Goal: Transaction & Acquisition: Obtain resource

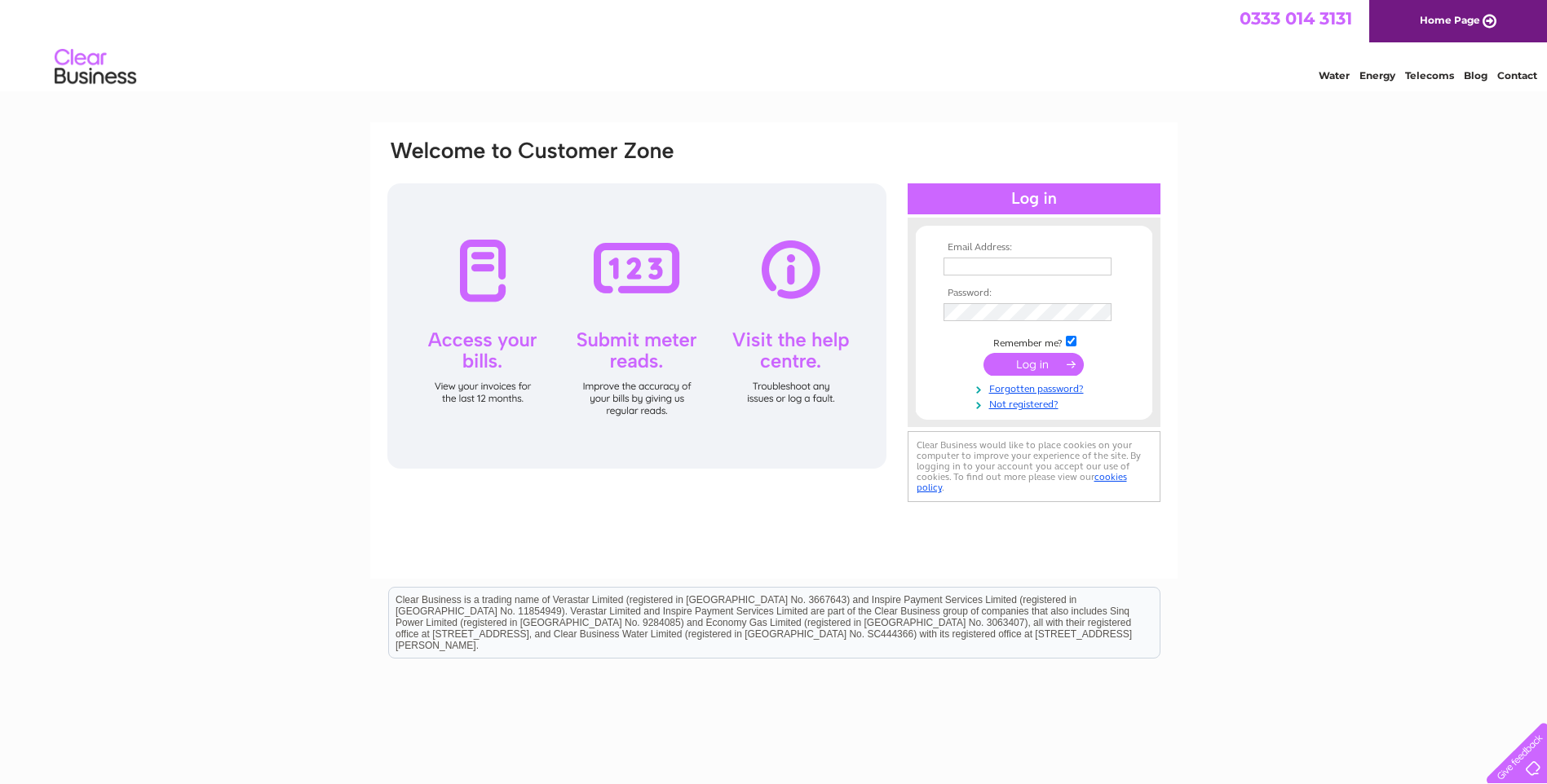
click at [968, 267] on input "text" at bounding box center [1027, 266] width 168 height 18
type input "info@premierwoodlands.com"
click at [1026, 360] on input "submit" at bounding box center [1033, 366] width 100 height 23
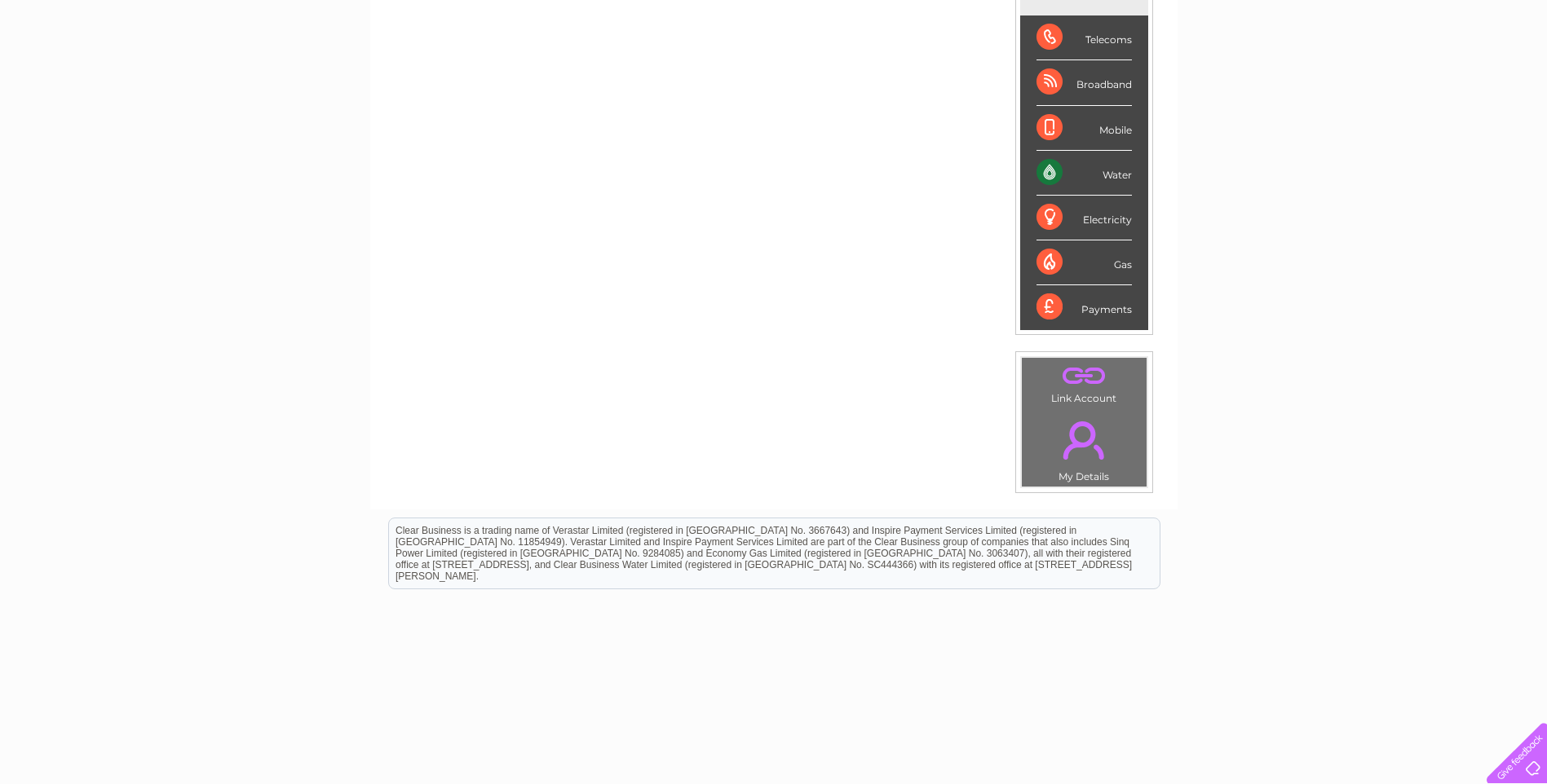
scroll to position [266, 0]
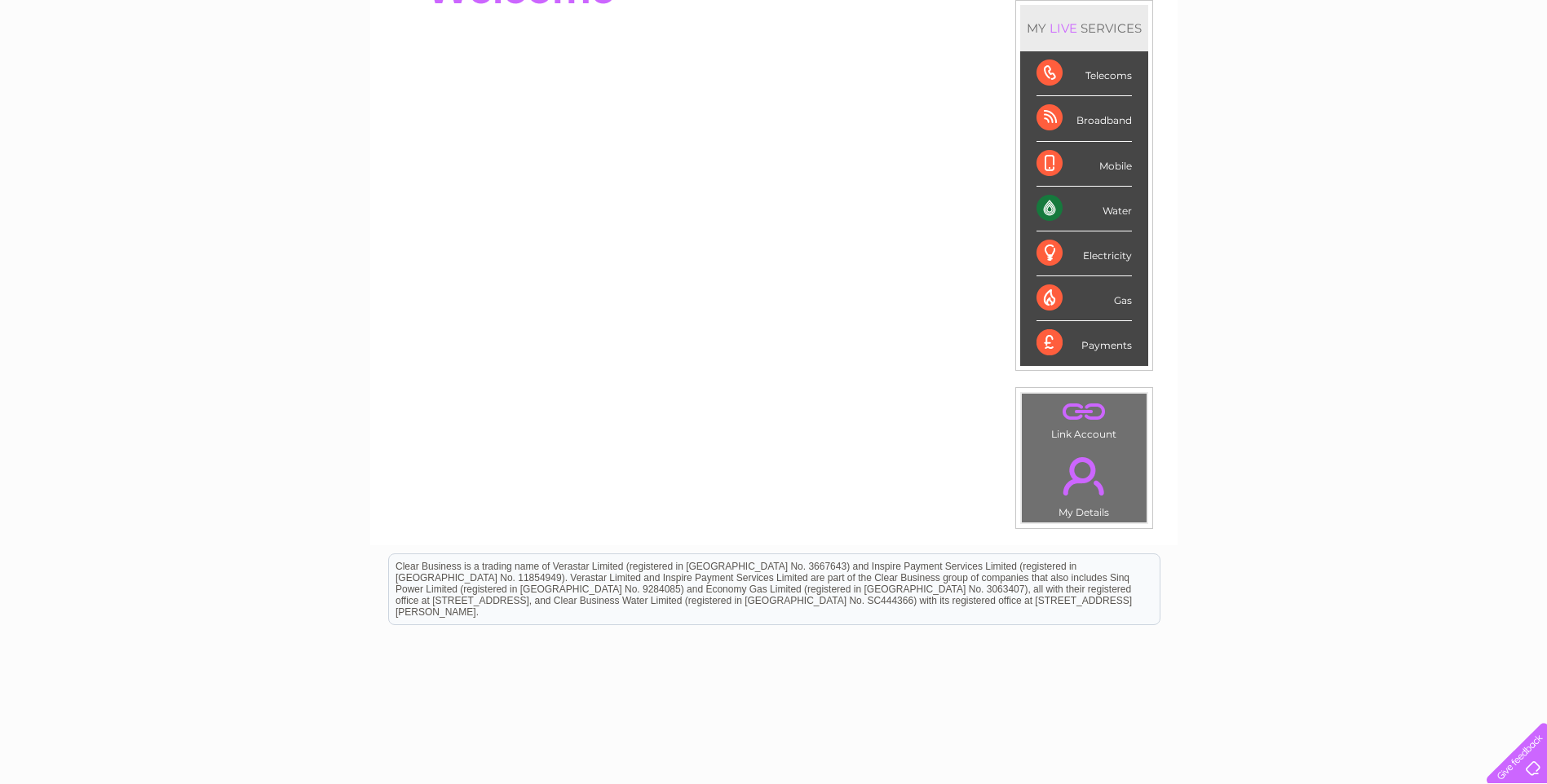
scroll to position [266, 0]
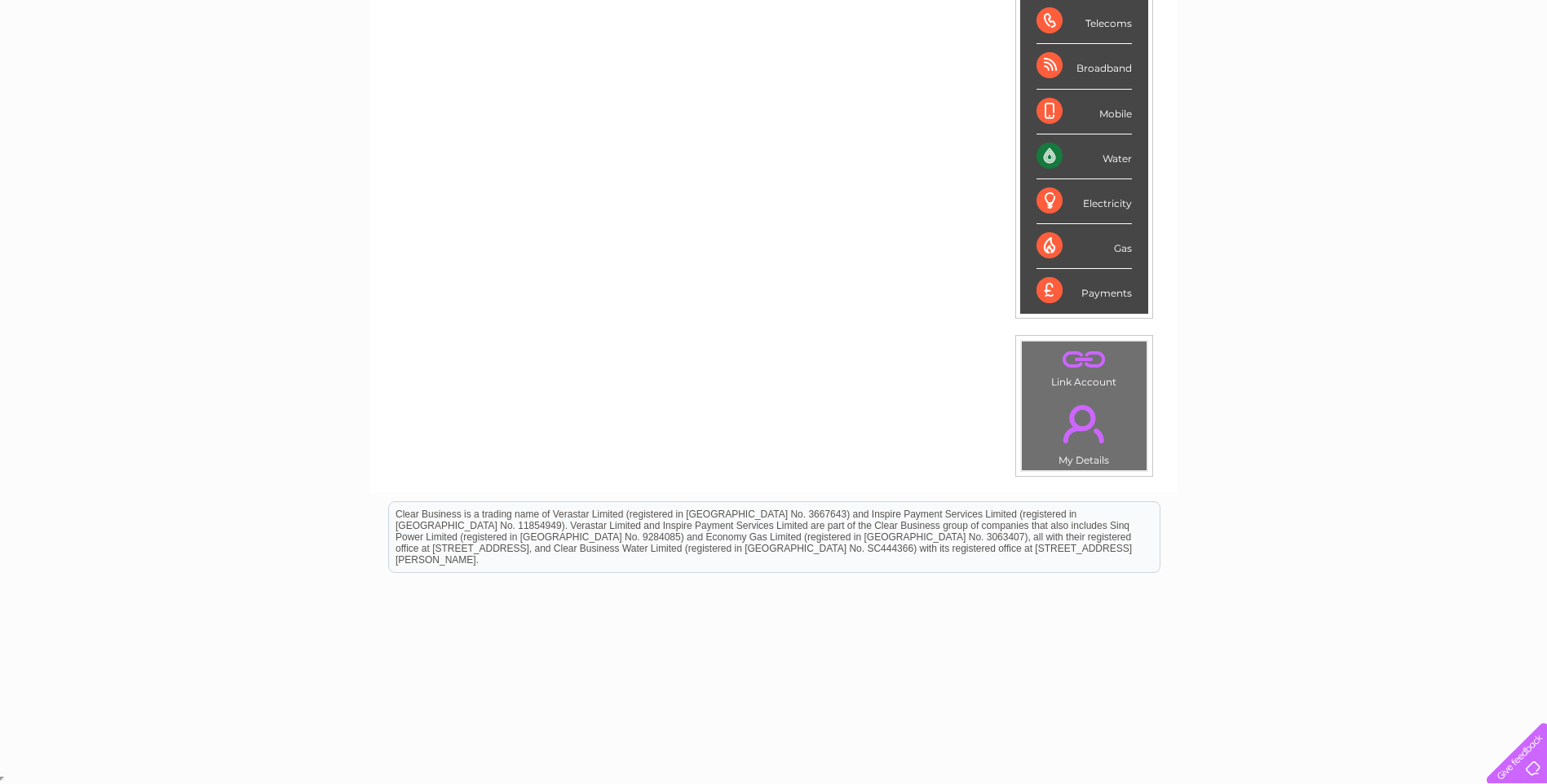
click at [1069, 453] on td ". My Details" at bounding box center [1084, 430] width 127 height 79
click at [1075, 423] on link "." at bounding box center [1083, 423] width 116 height 57
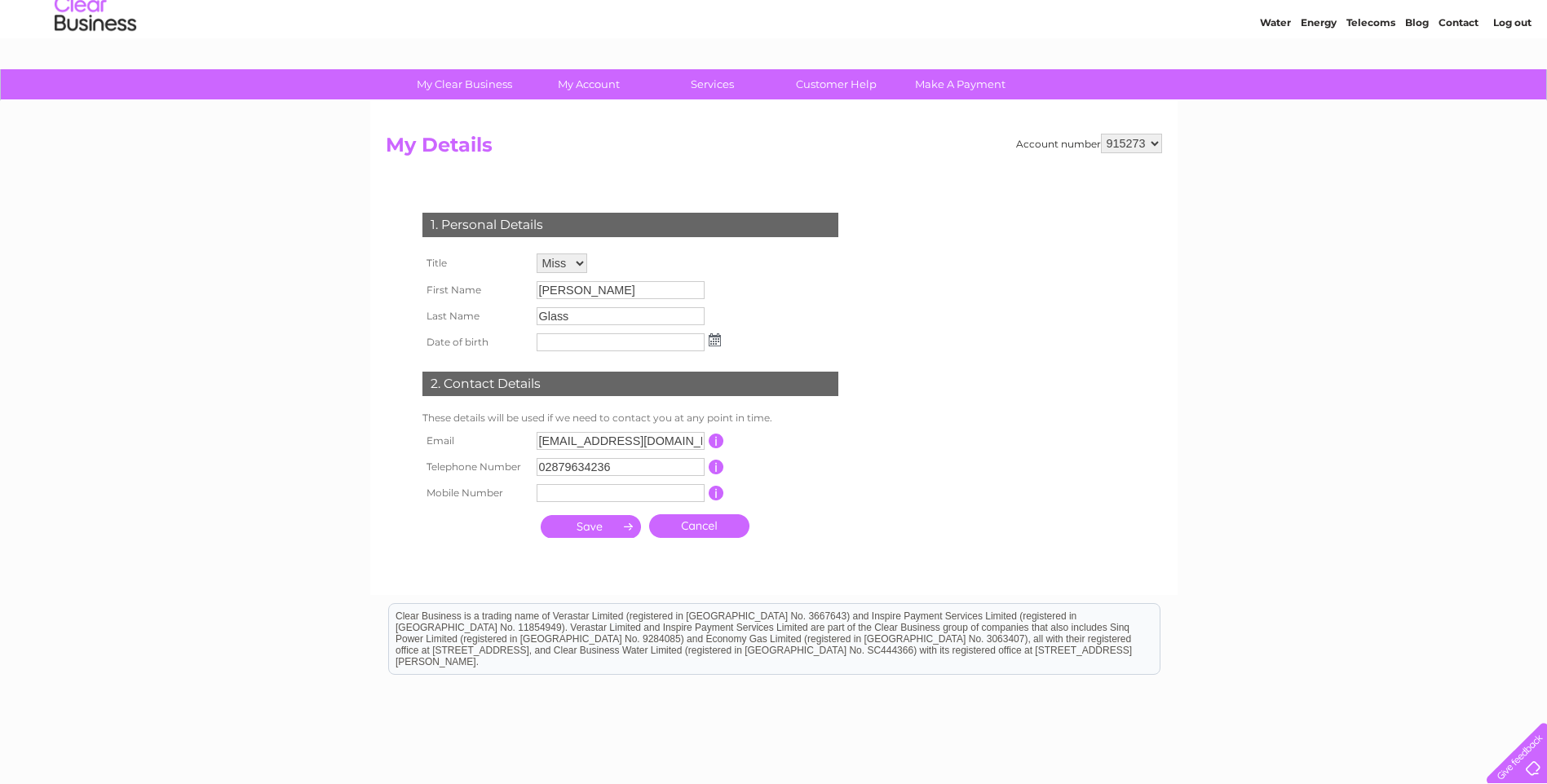
scroll to position [81, 0]
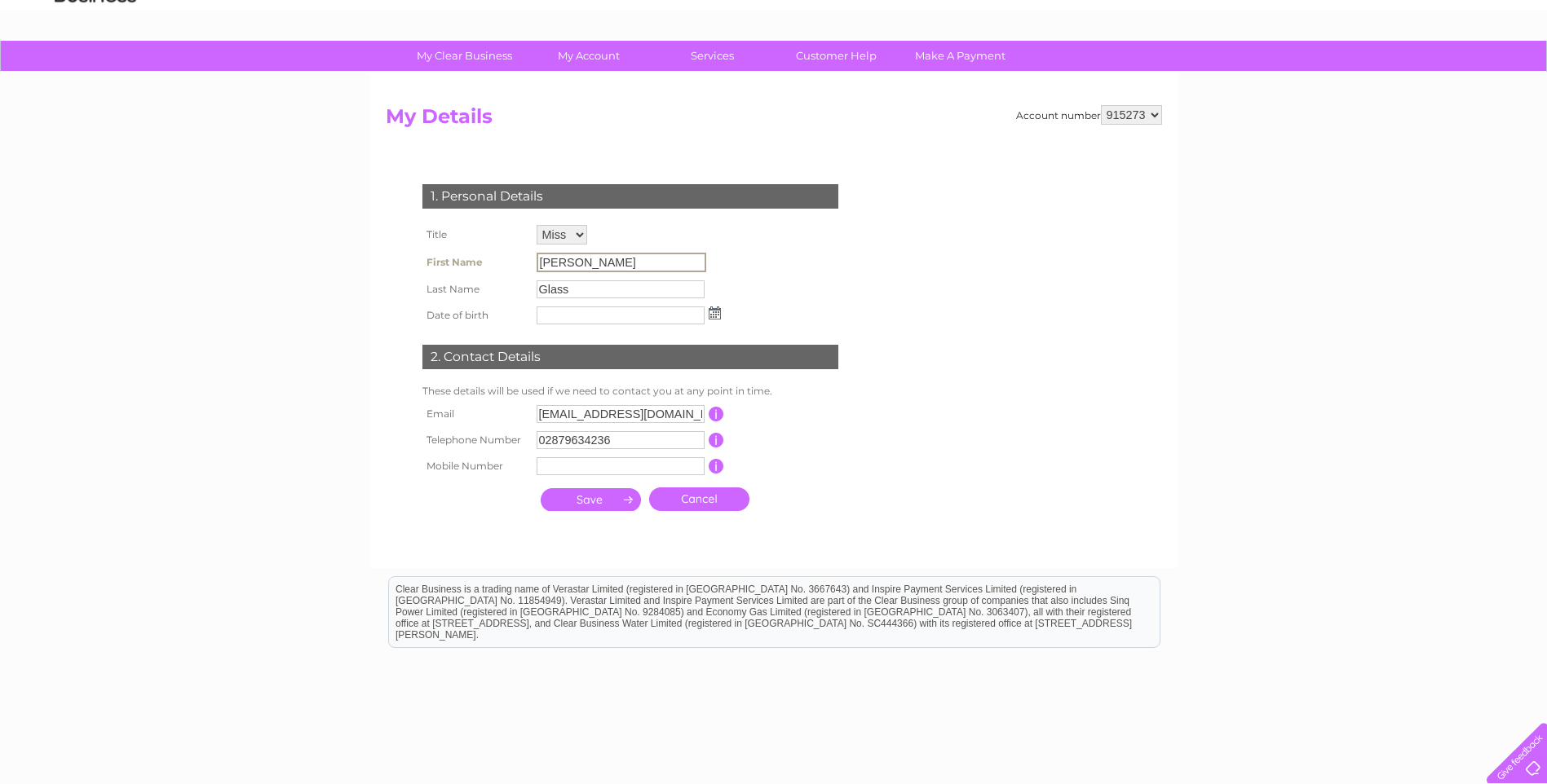
click at [570, 258] on input "Francis" at bounding box center [621, 262] width 169 height 19
click at [585, 262] on input "Francis" at bounding box center [621, 262] width 169 height 19
click at [592, 263] on input "Francis" at bounding box center [621, 262] width 169 height 19
click at [585, 263] on input "Francis" at bounding box center [621, 262] width 169 height 19
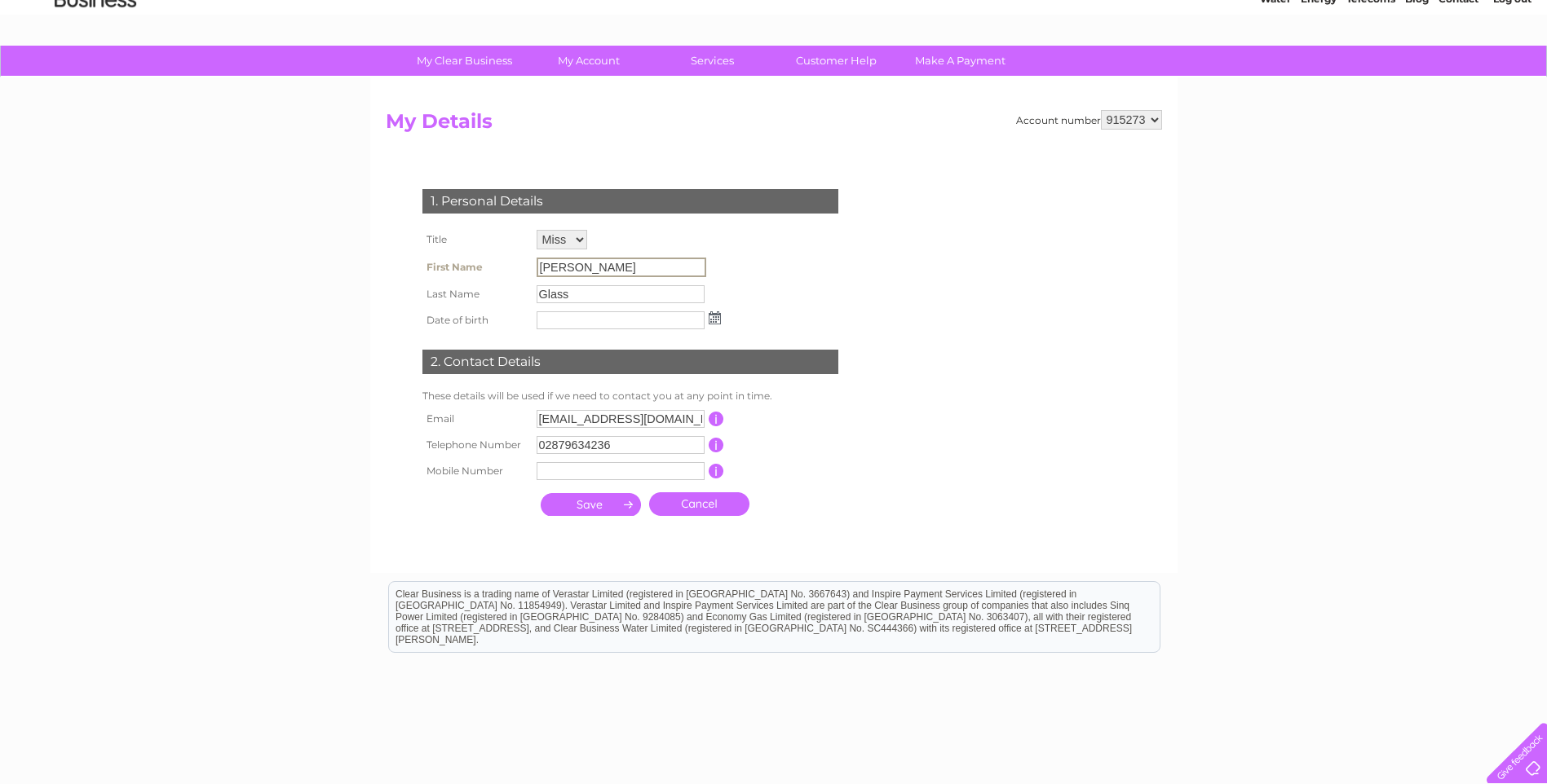
scroll to position [0, 0]
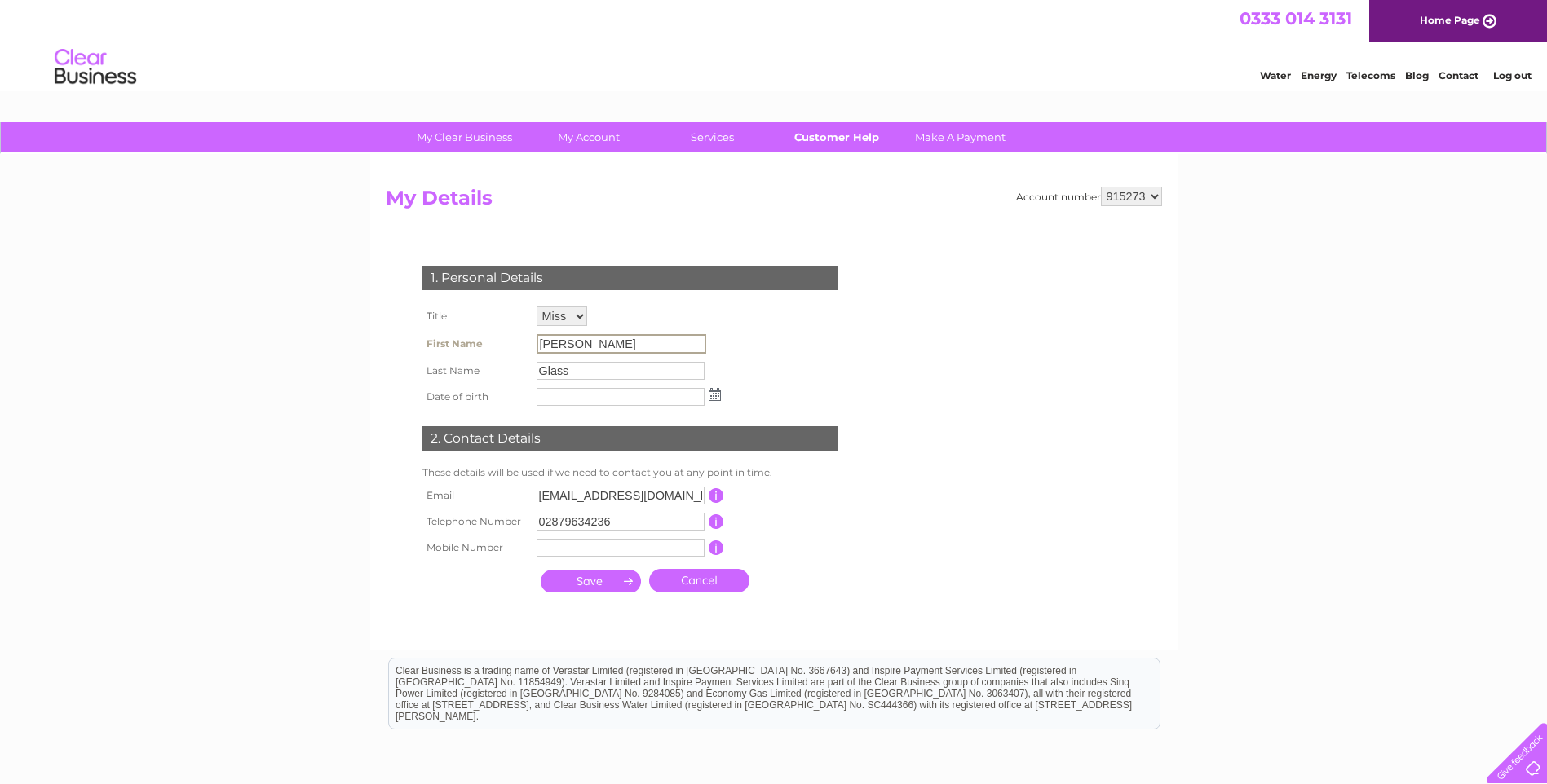
click at [839, 138] on link "Customer Help" at bounding box center [836, 137] width 135 height 31
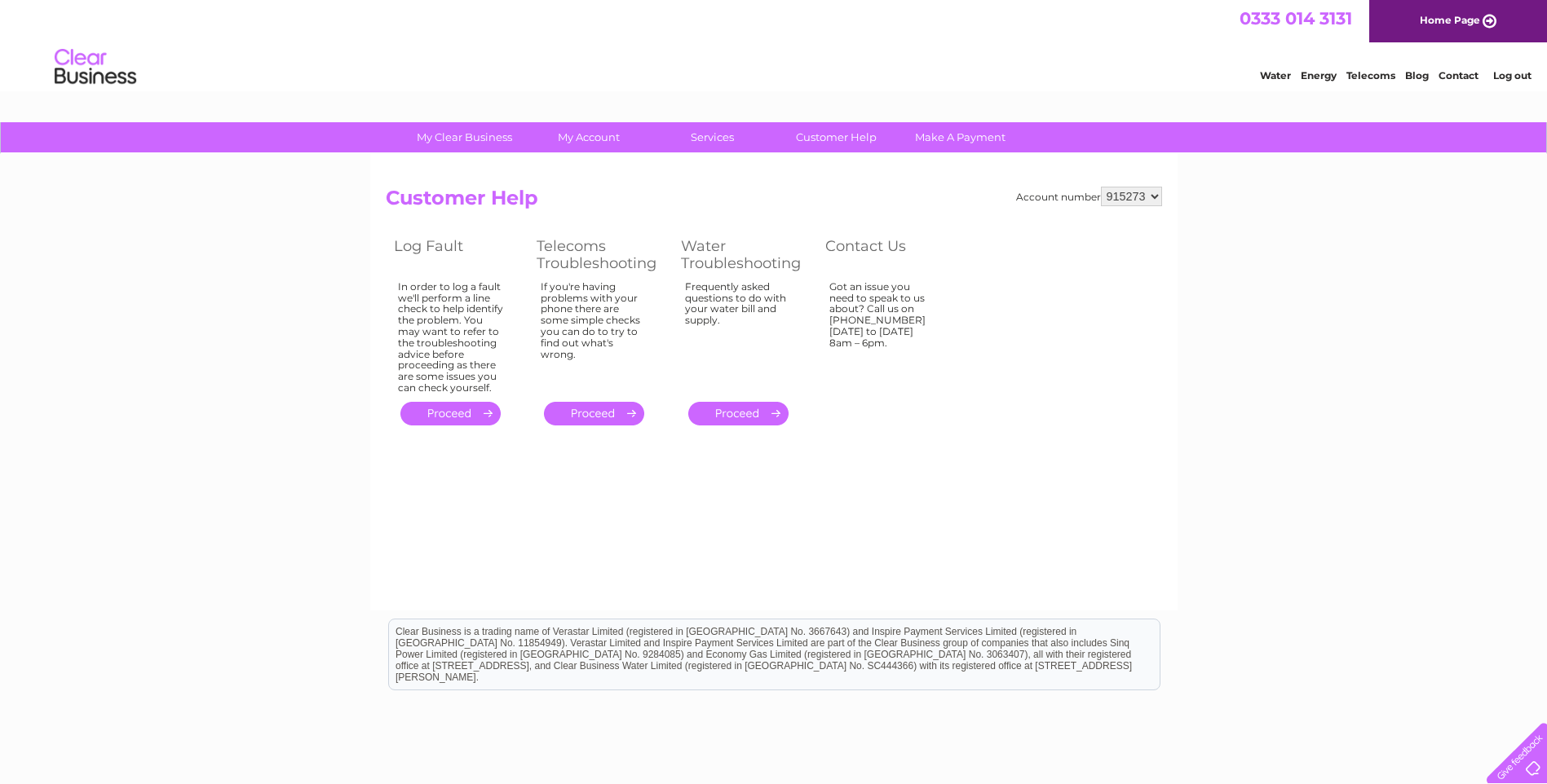
click at [1520, 762] on div at bounding box center [1513, 749] width 67 height 67
drag, startPoint x: 1292, startPoint y: 402, endPoint x: 996, endPoint y: 80, distance: 437.4
click at [996, 80] on div "Water Energy Telecoms Blog Contact Log out" at bounding box center [773, 69] width 1547 height 53
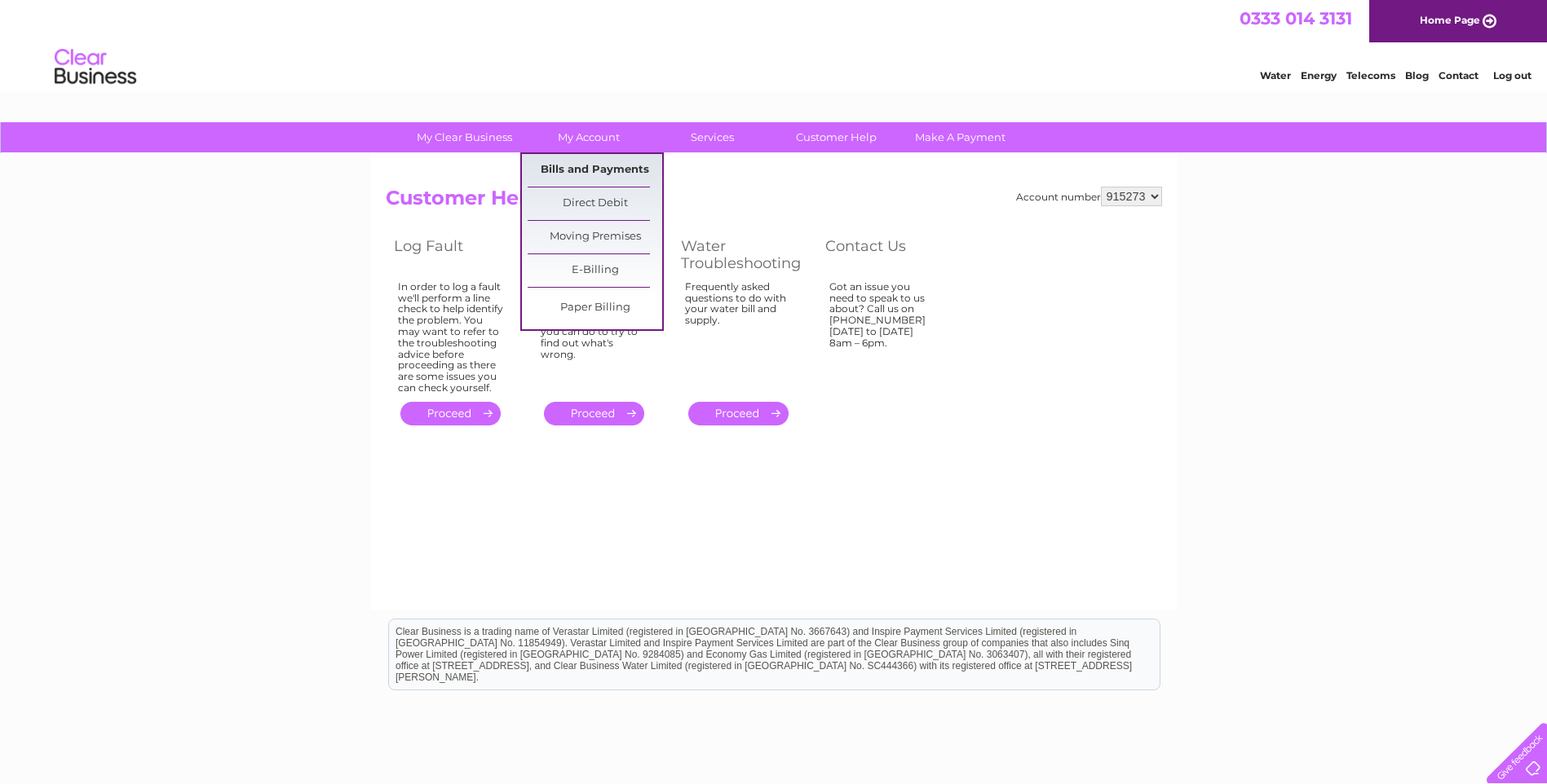
click at [576, 169] on link "Bills and Payments" at bounding box center [595, 169] width 135 height 32
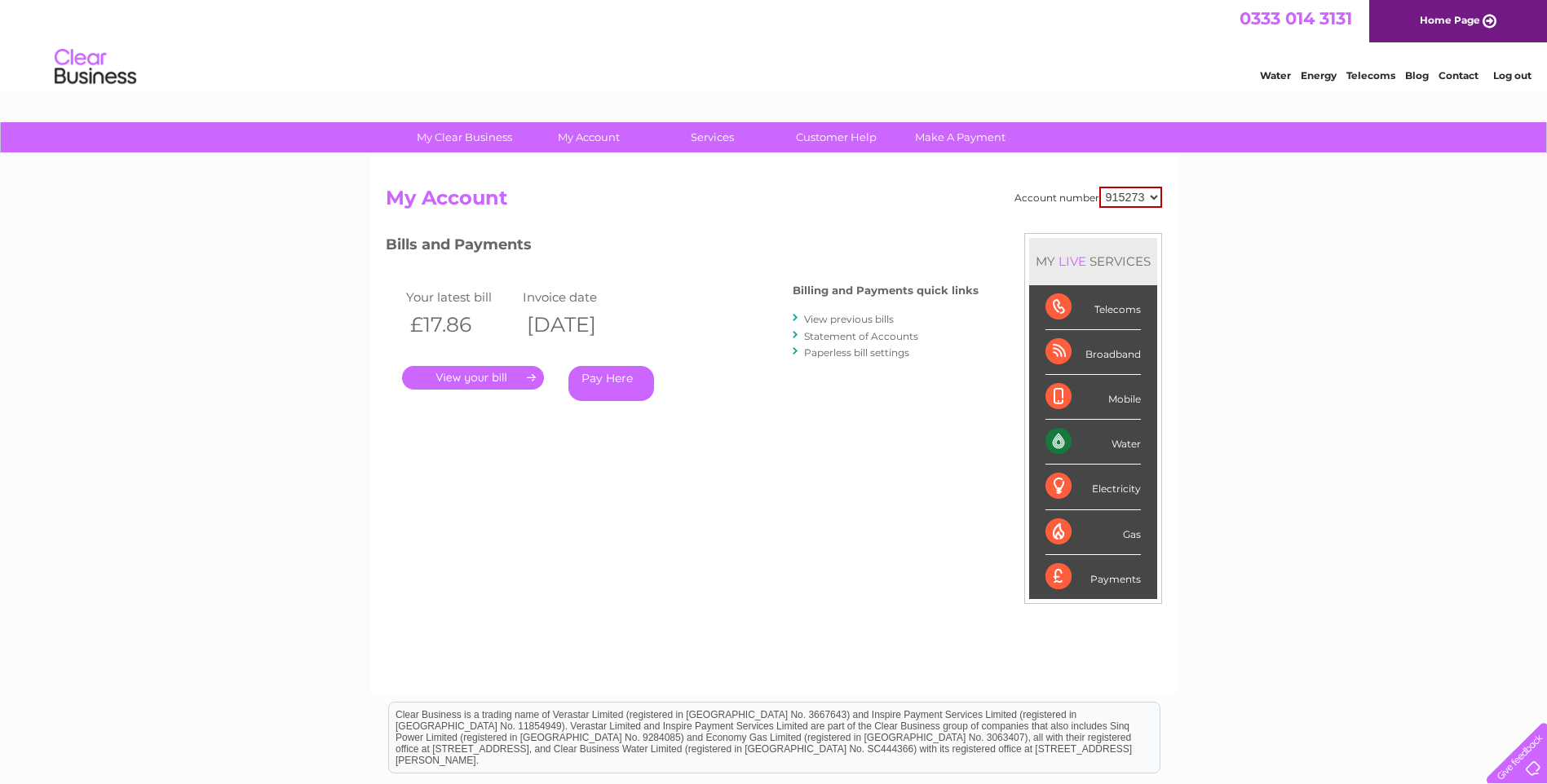
click at [446, 373] on link "." at bounding box center [473, 377] width 142 height 24
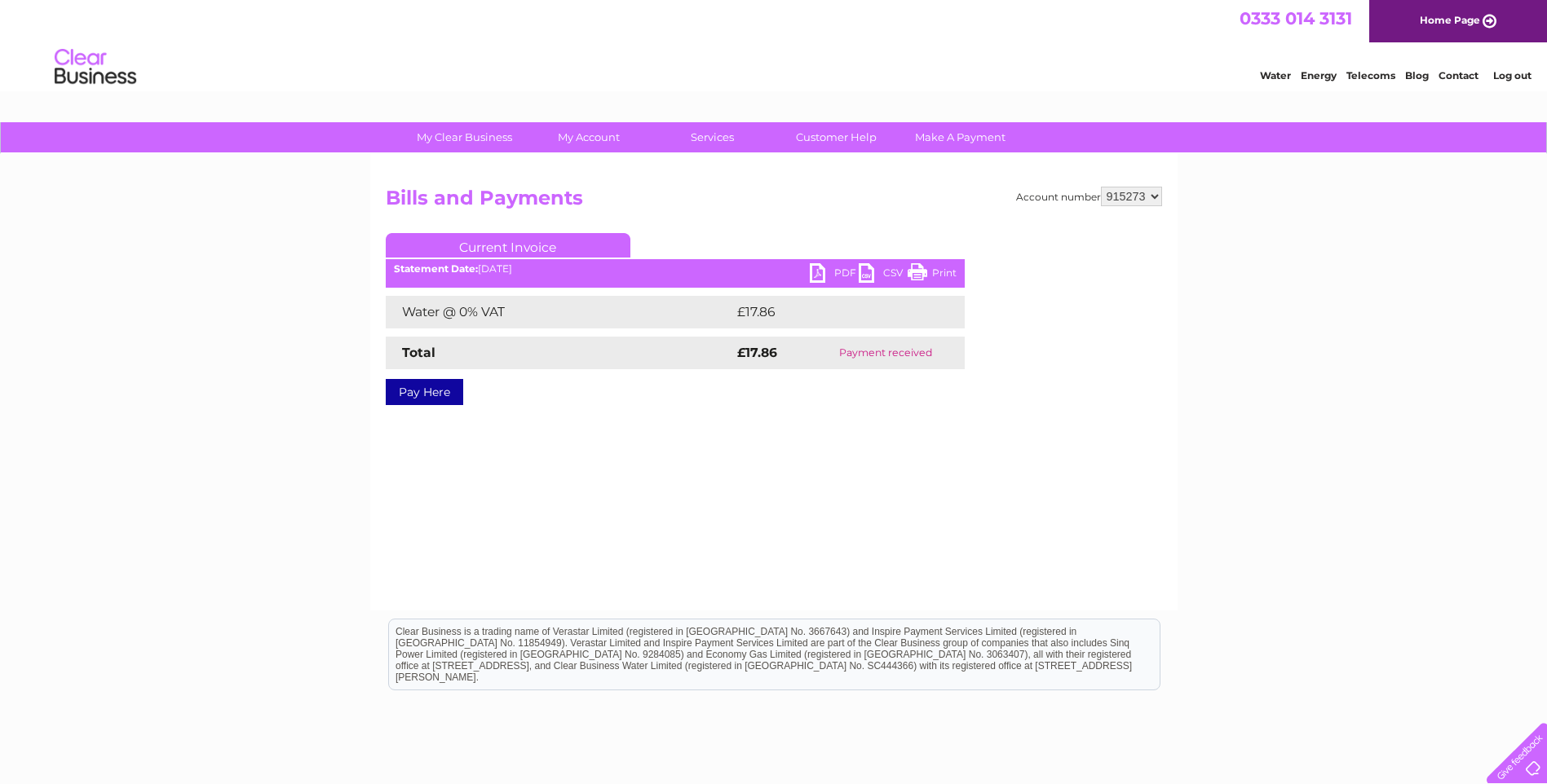
click at [829, 271] on link "PDF" at bounding box center [834, 274] width 49 height 24
